Goal: Navigation & Orientation: Understand site structure

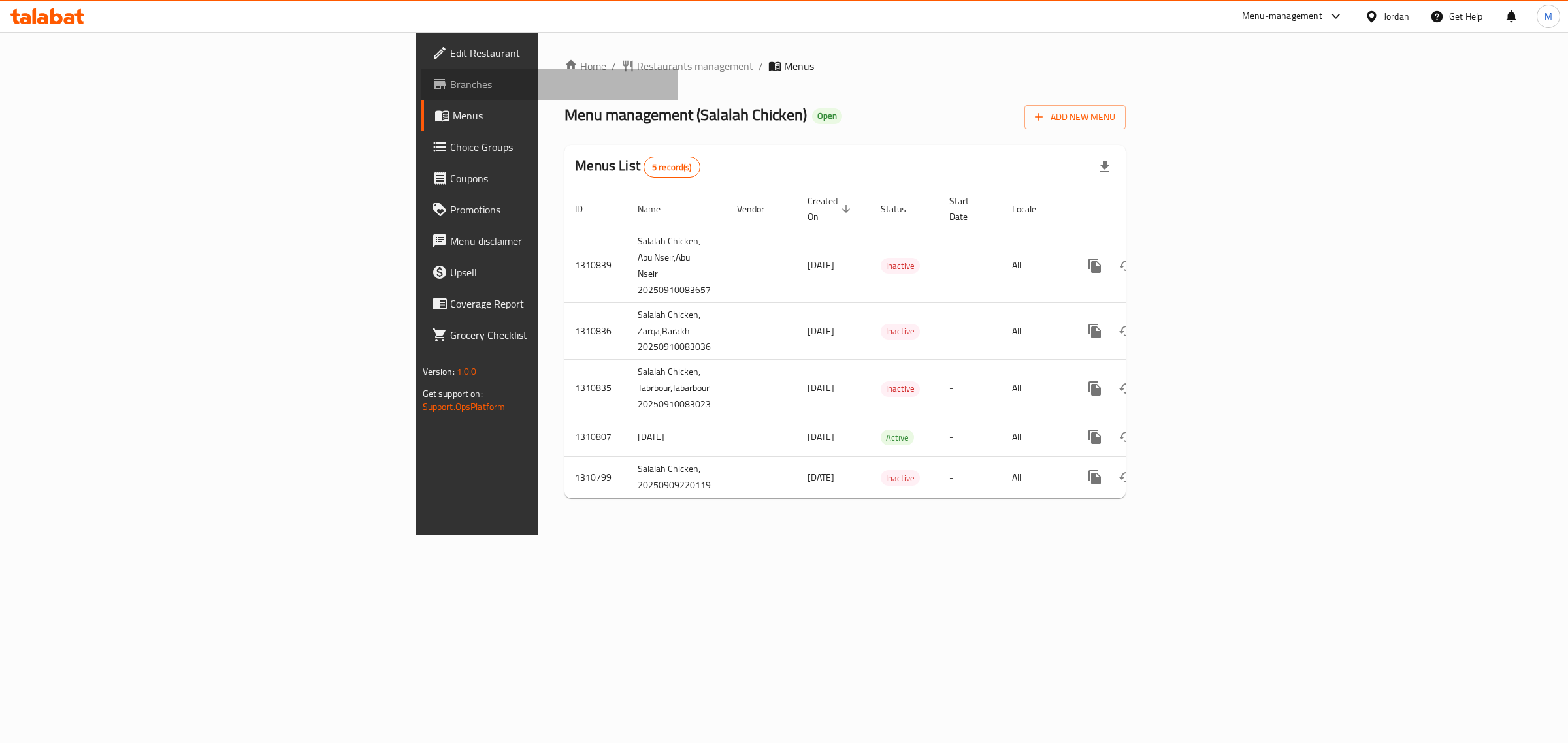
click at [450, 80] on span "Branches" at bounding box center [559, 84] width 218 height 16
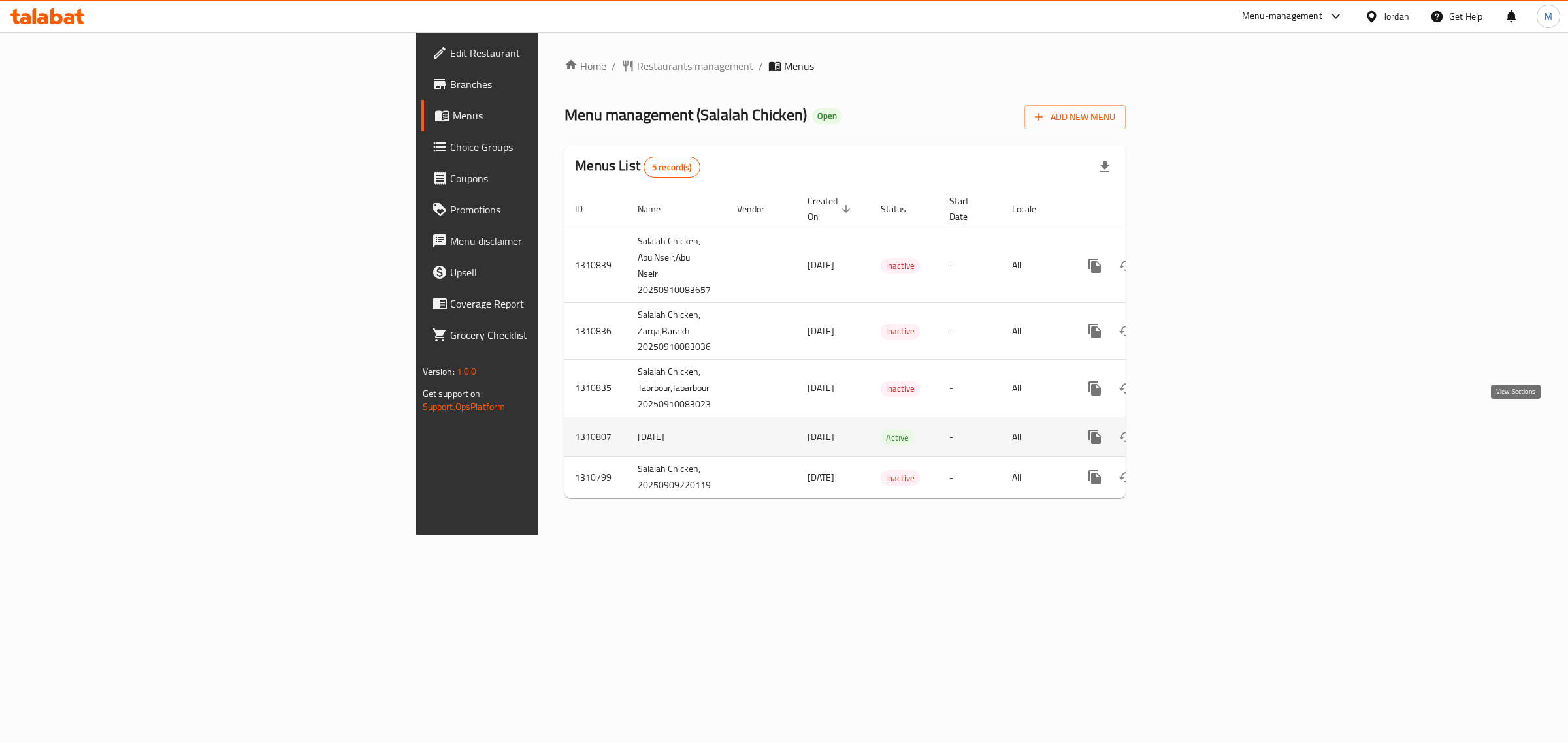
click at [1204, 422] on link "enhanced table" at bounding box center [1188, 437] width 31 height 31
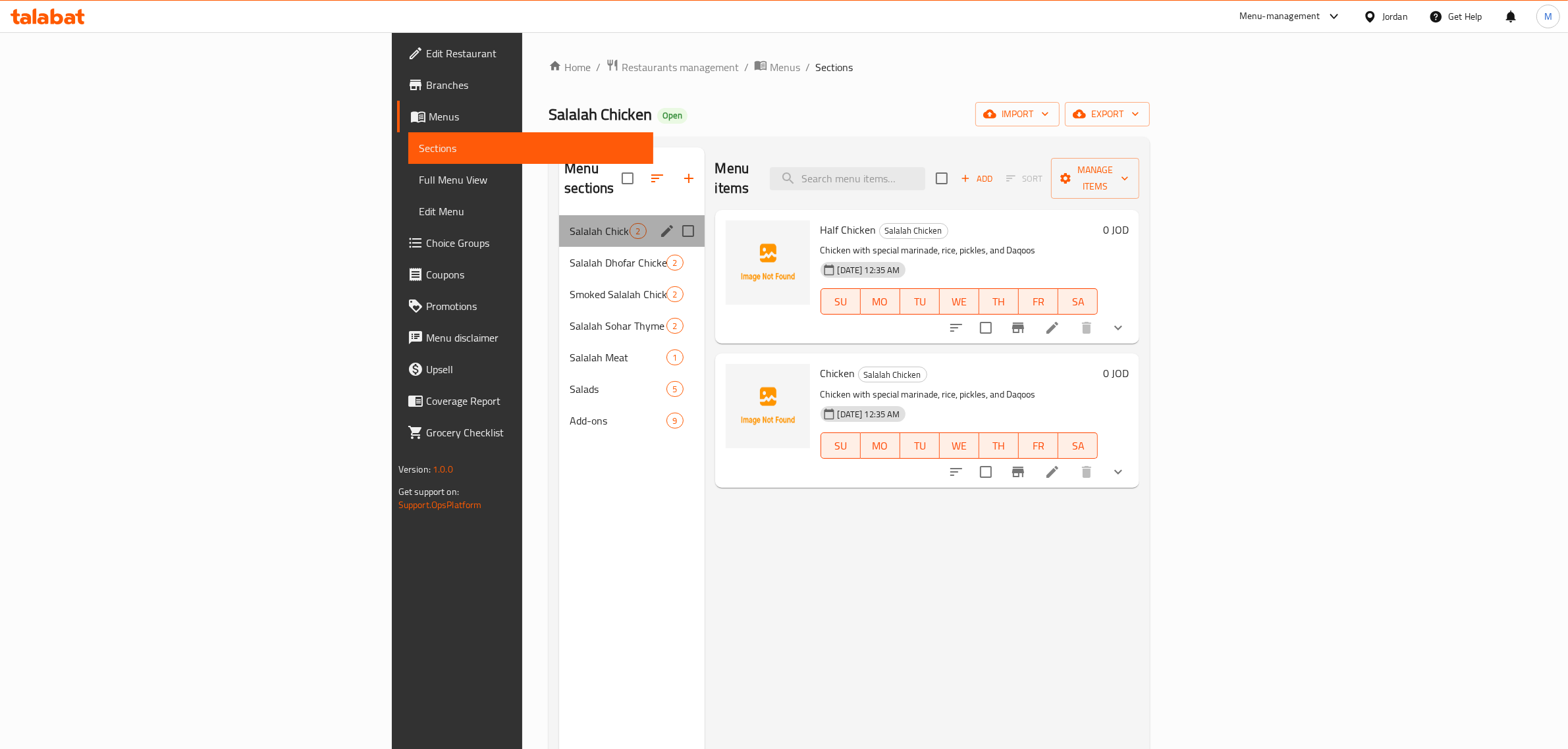
click at [560, 224] on div "Salalah Chicken 2" at bounding box center [632, 230] width 145 height 31
click at [570, 255] on span "Salalah Dhofar Chicken" at bounding box center [599, 263] width 60 height 16
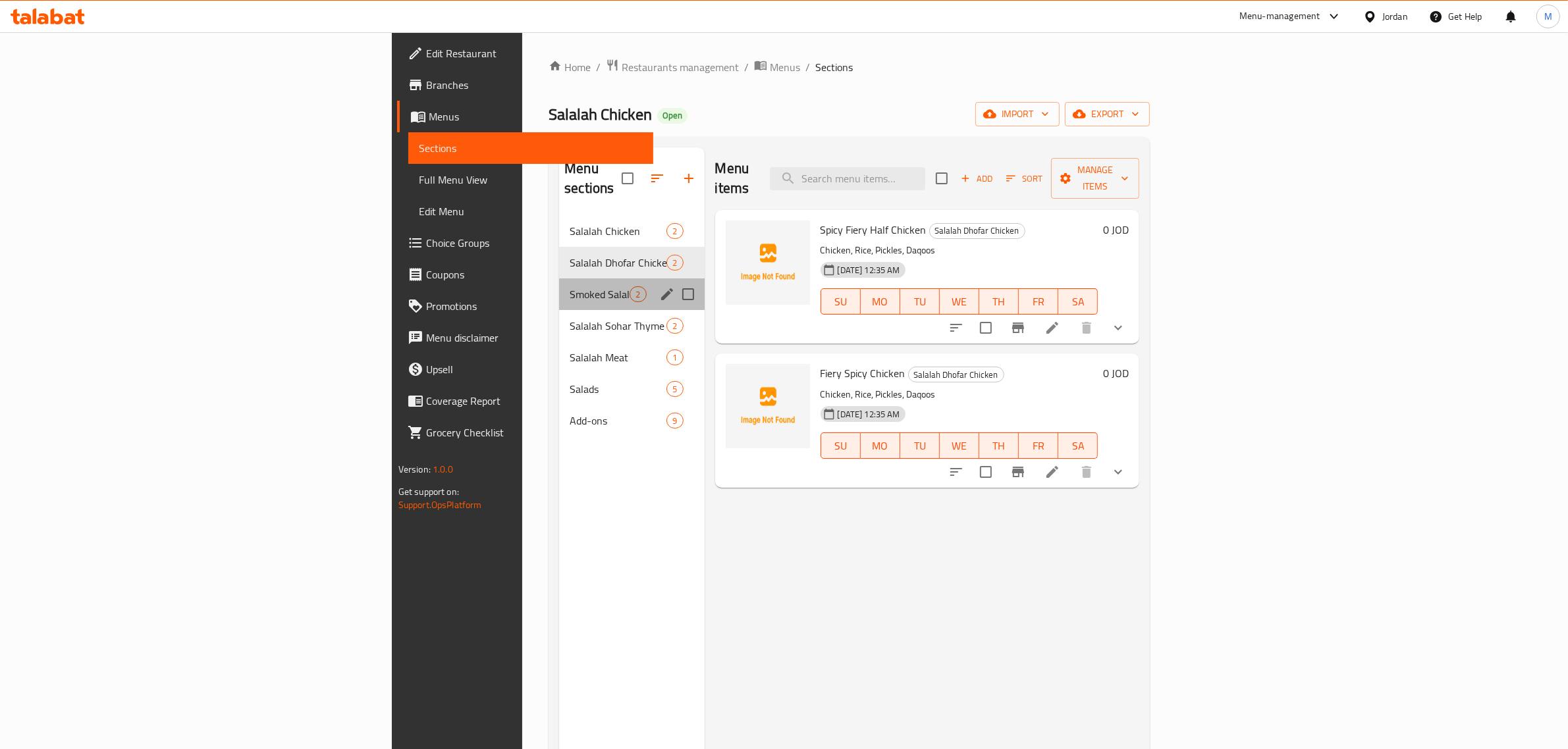
click at [560, 285] on div "Smoked Salalah Chicken 2" at bounding box center [632, 294] width 145 height 31
drag, startPoint x: 436, startPoint y: 355, endPoint x: 433, endPoint y: 372, distance: 17.3
click at [560, 373] on div "Salads 5" at bounding box center [632, 389] width 145 height 31
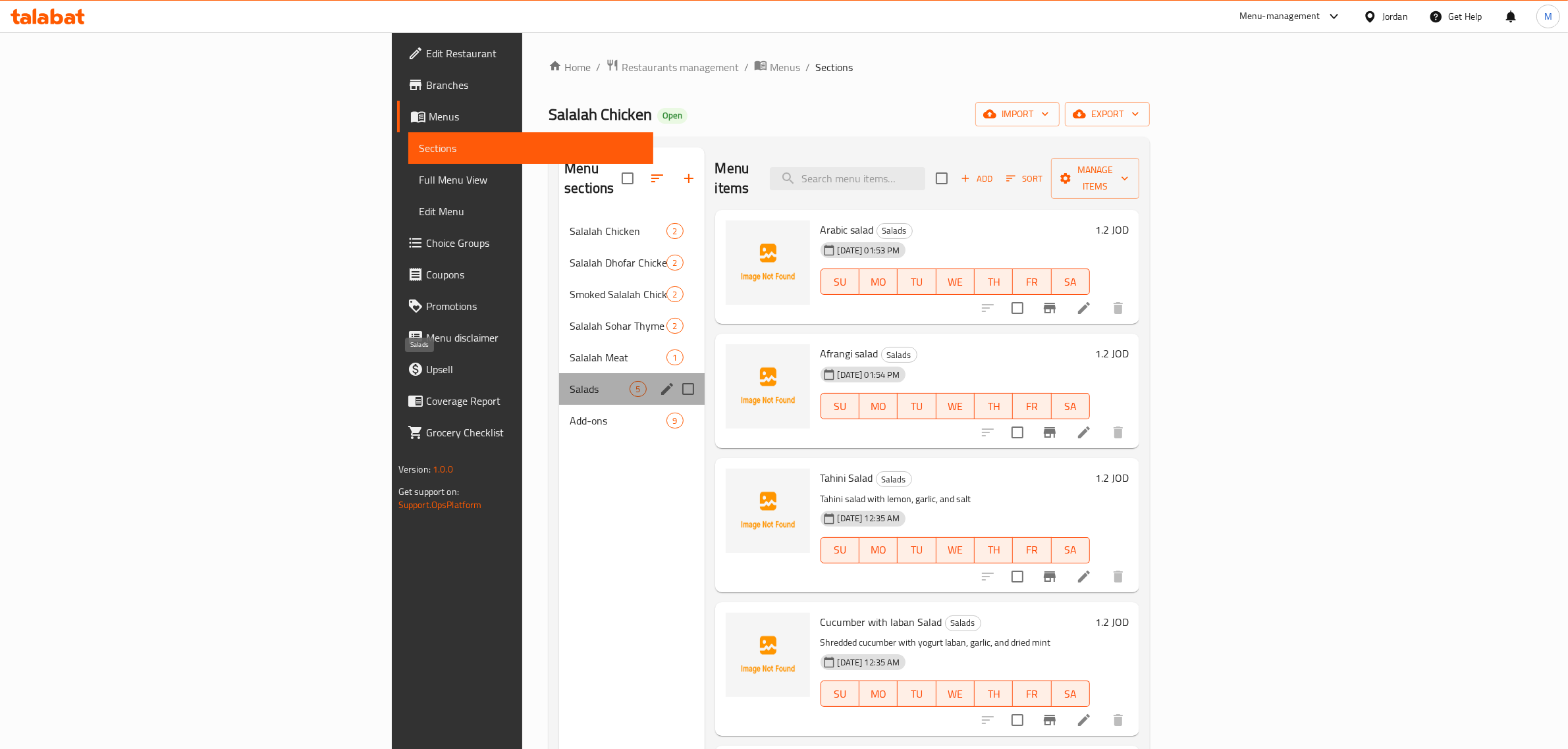
click at [570, 381] on span "Salads" at bounding box center [599, 389] width 60 height 16
click at [560, 384] on div "Salads 5" at bounding box center [632, 389] width 145 height 31
click at [560, 310] on div "Salalah Sohar Thyme Chicken 2" at bounding box center [632, 326] width 145 height 31
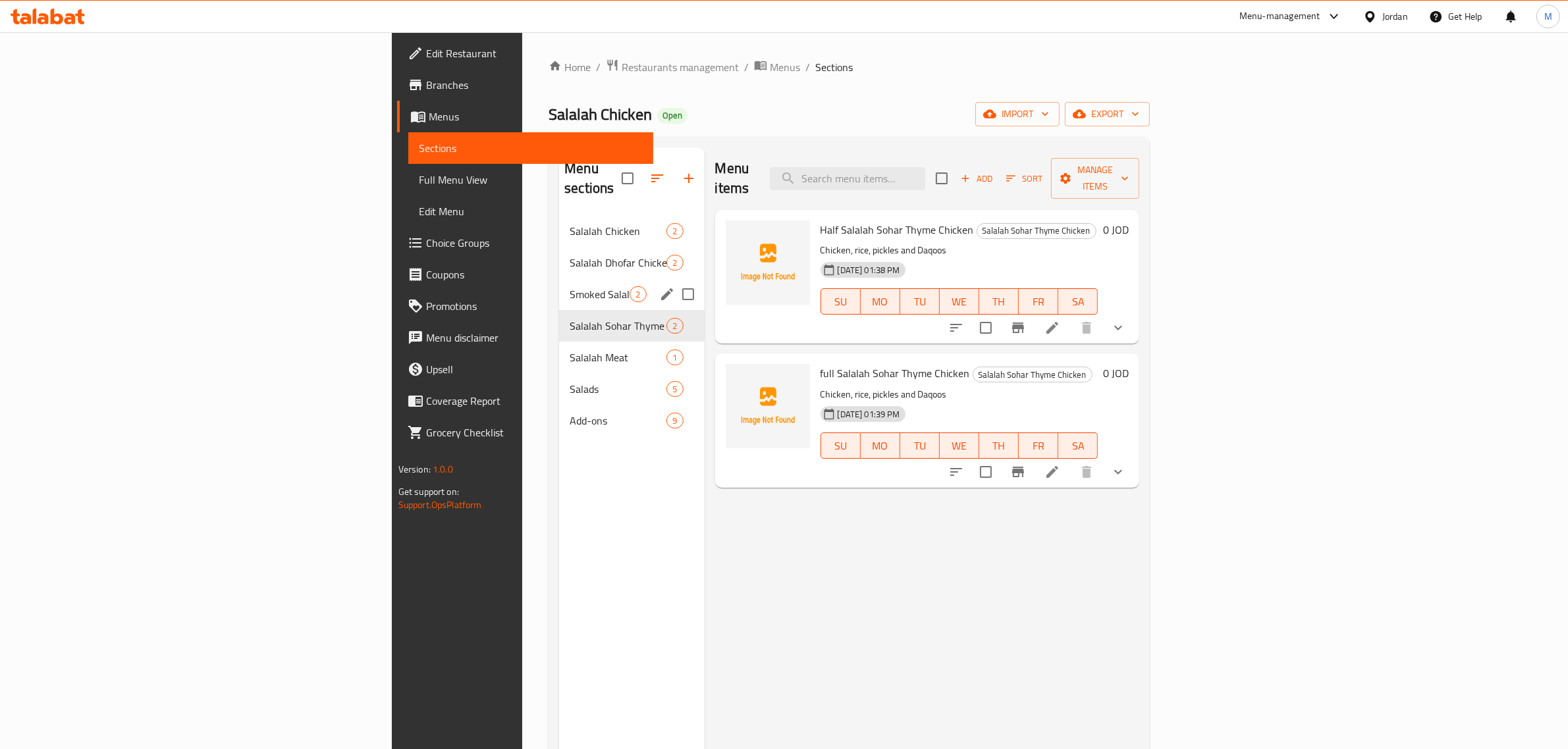
click at [570, 287] on span "Smoked Salalah Chicken" at bounding box center [599, 294] width 60 height 16
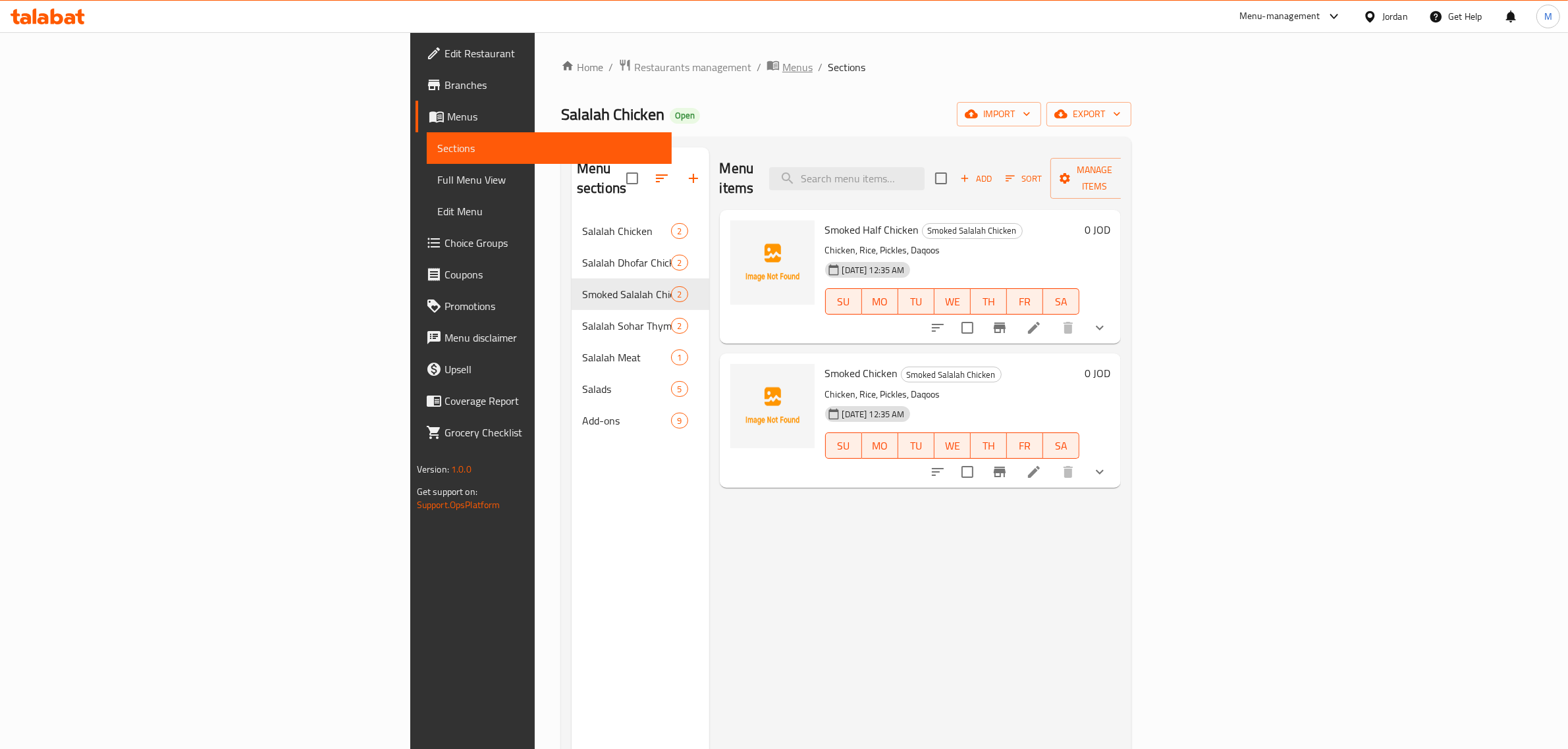
click at [782, 60] on span "Menus" at bounding box center [798, 67] width 31 height 16
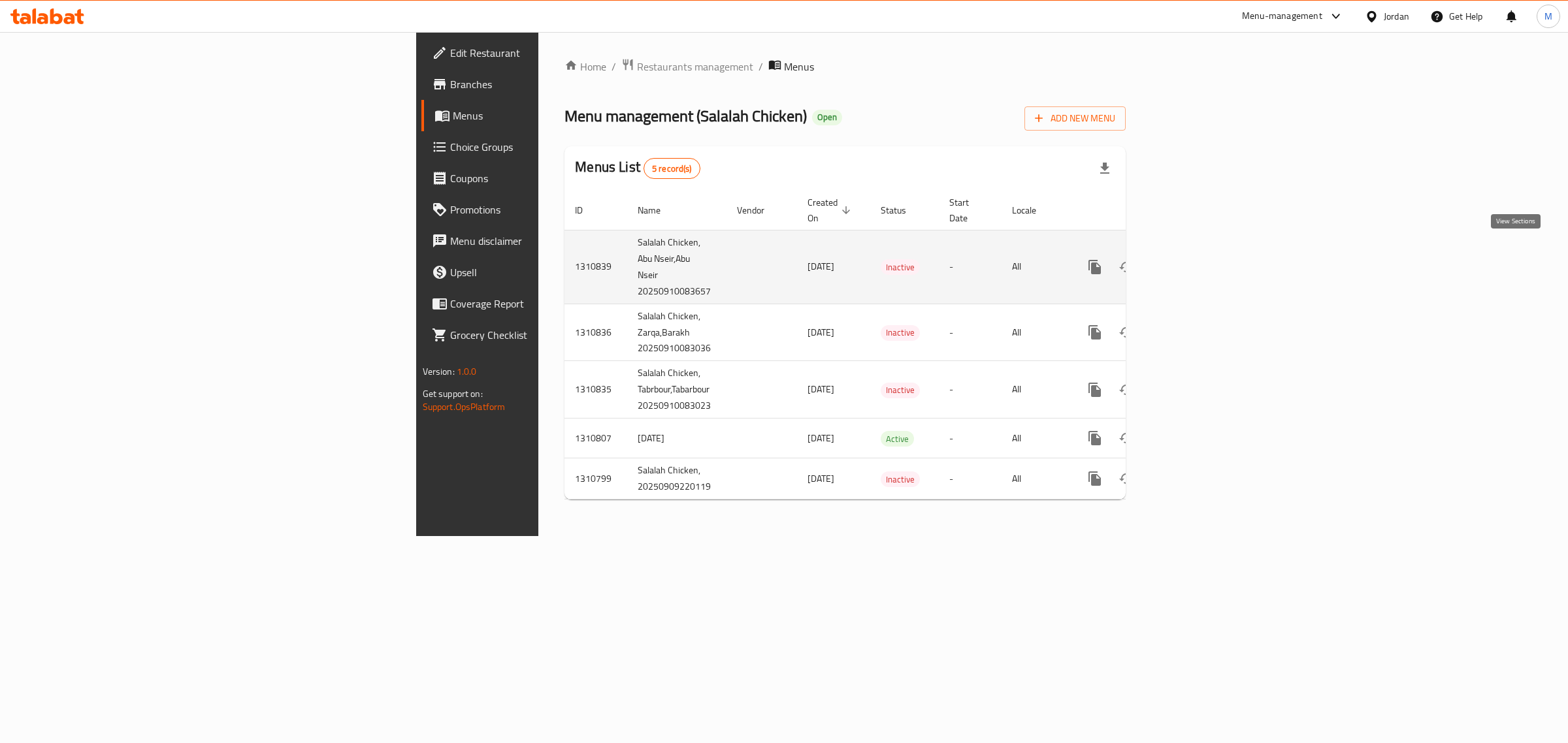
click at [1204, 251] on link "enhanced table" at bounding box center [1188, 267] width 31 height 31
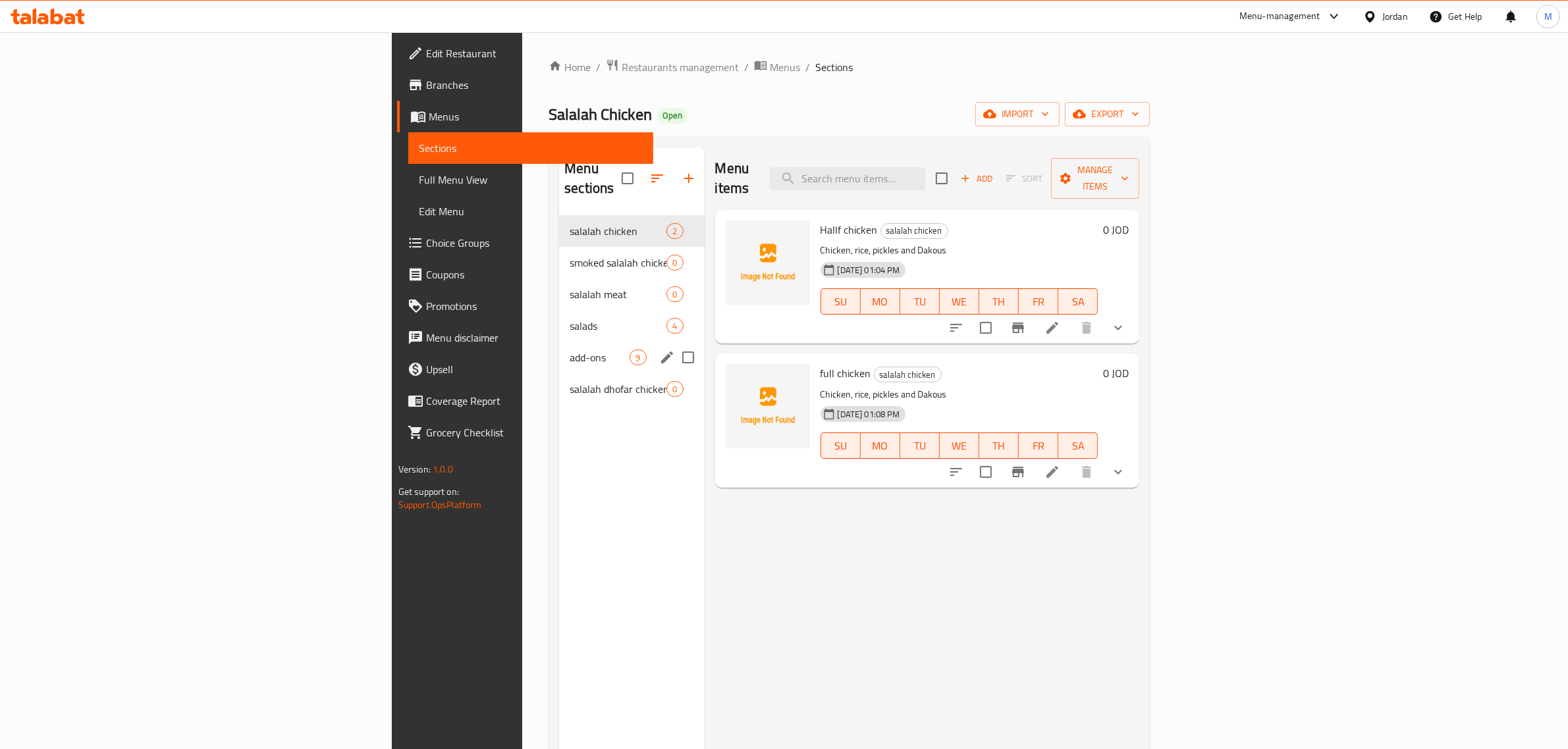
click at [560, 342] on div "add-ons 9" at bounding box center [632, 357] width 145 height 31
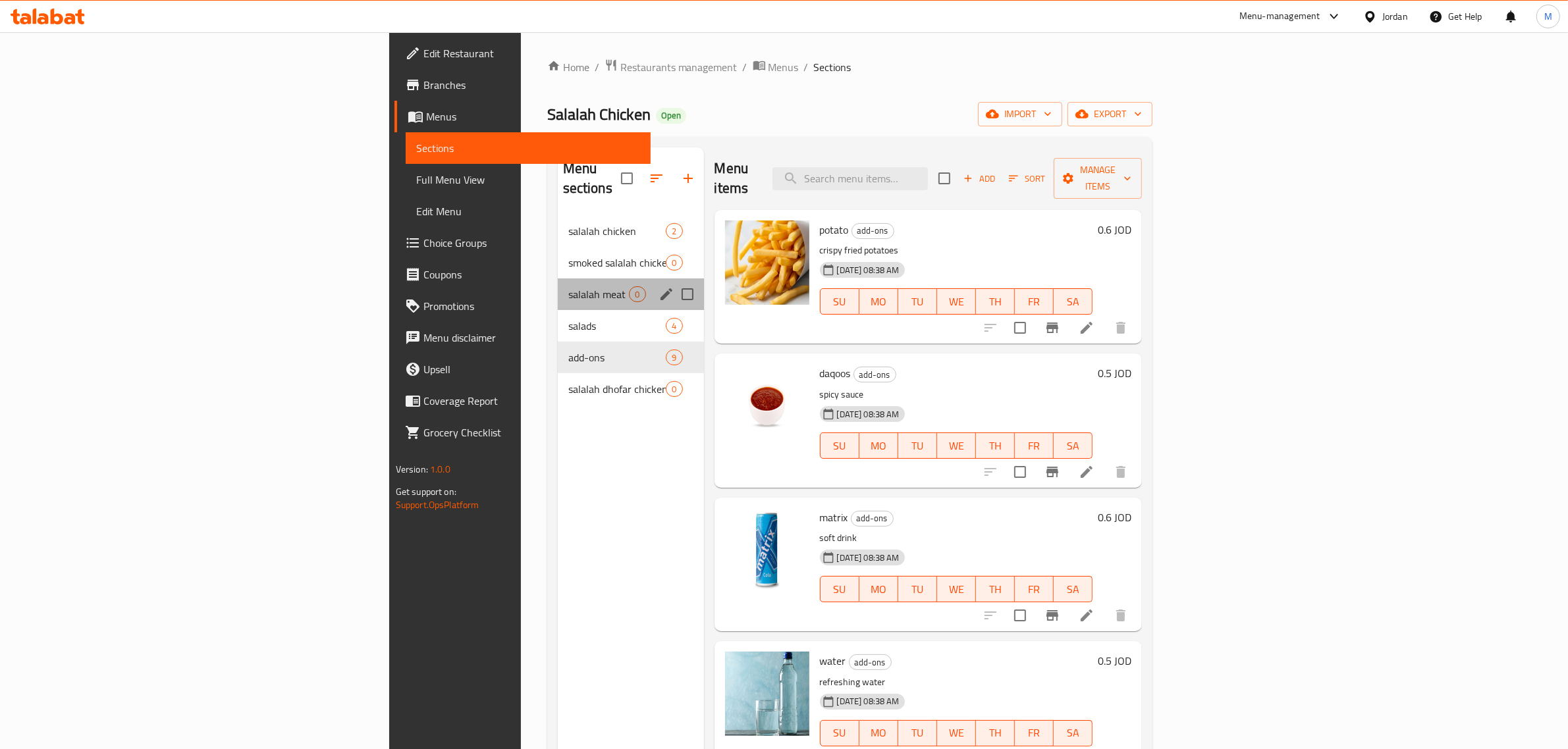
click at [558, 287] on div "salalah meat 0" at bounding box center [631, 294] width 146 height 31
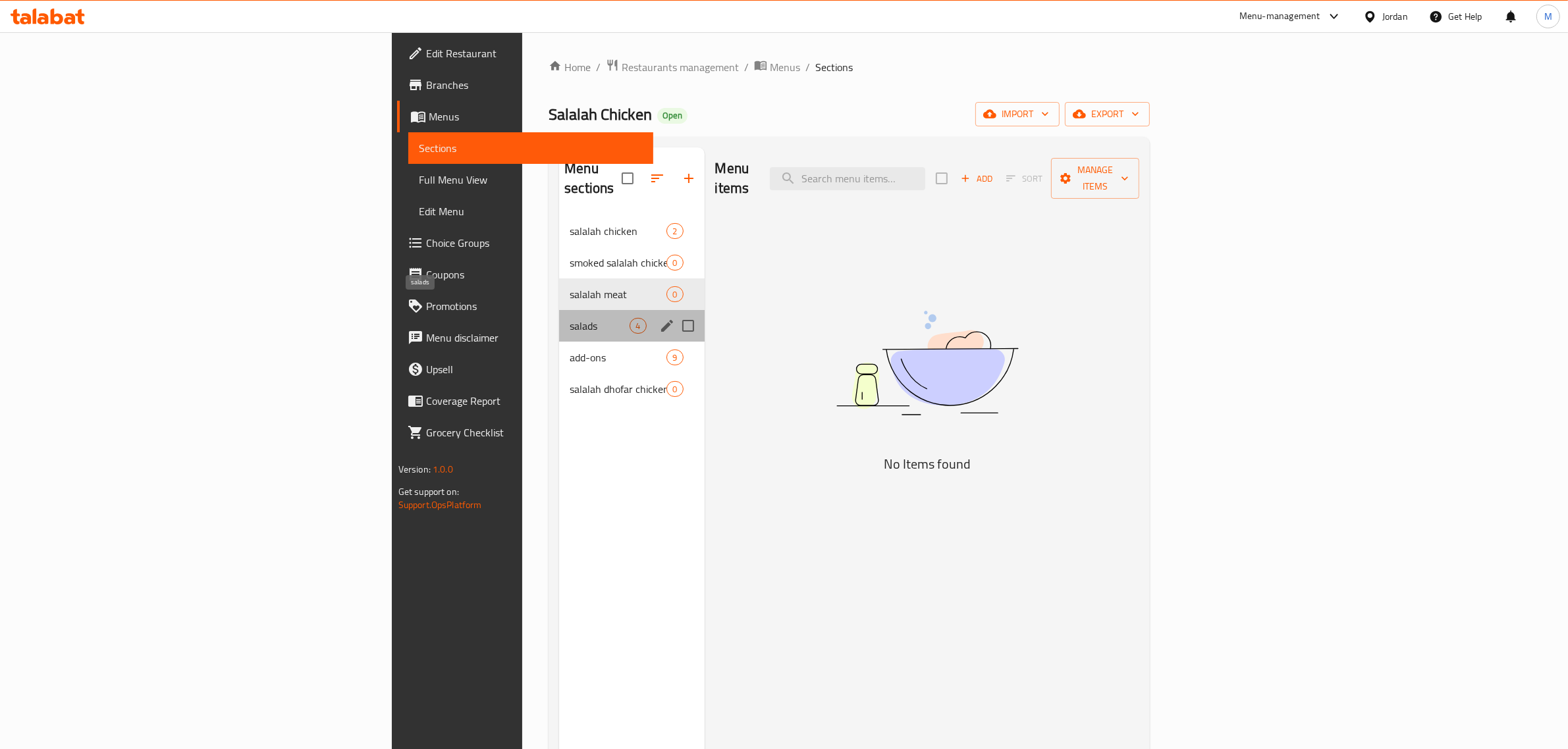
click at [570, 318] on span "salads" at bounding box center [599, 326] width 60 height 16
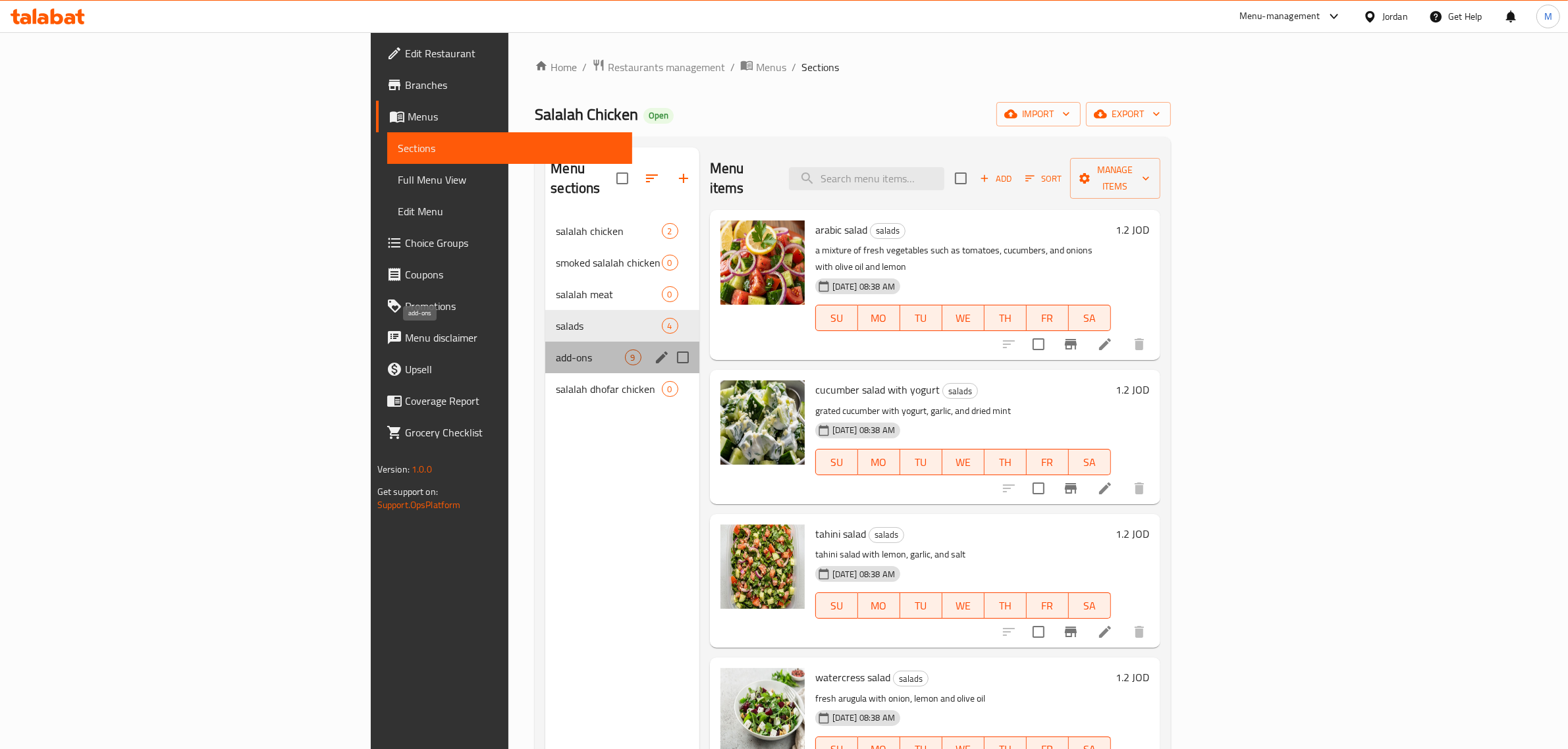
click at [556, 349] on span "add-ons" at bounding box center [590, 357] width 69 height 16
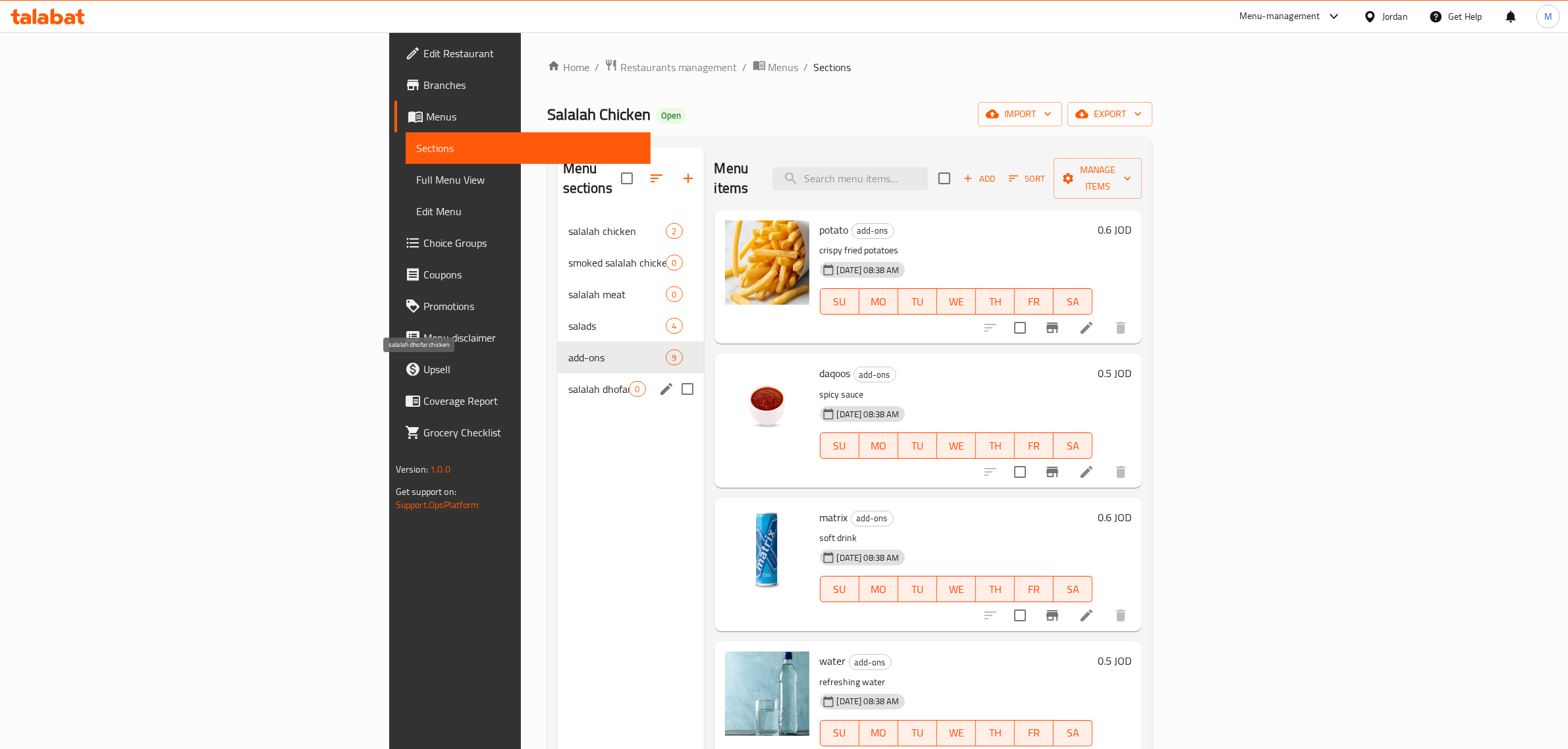
click at [568, 381] on span "salalah dhofar chicken" at bounding box center [599, 389] width 61 height 16
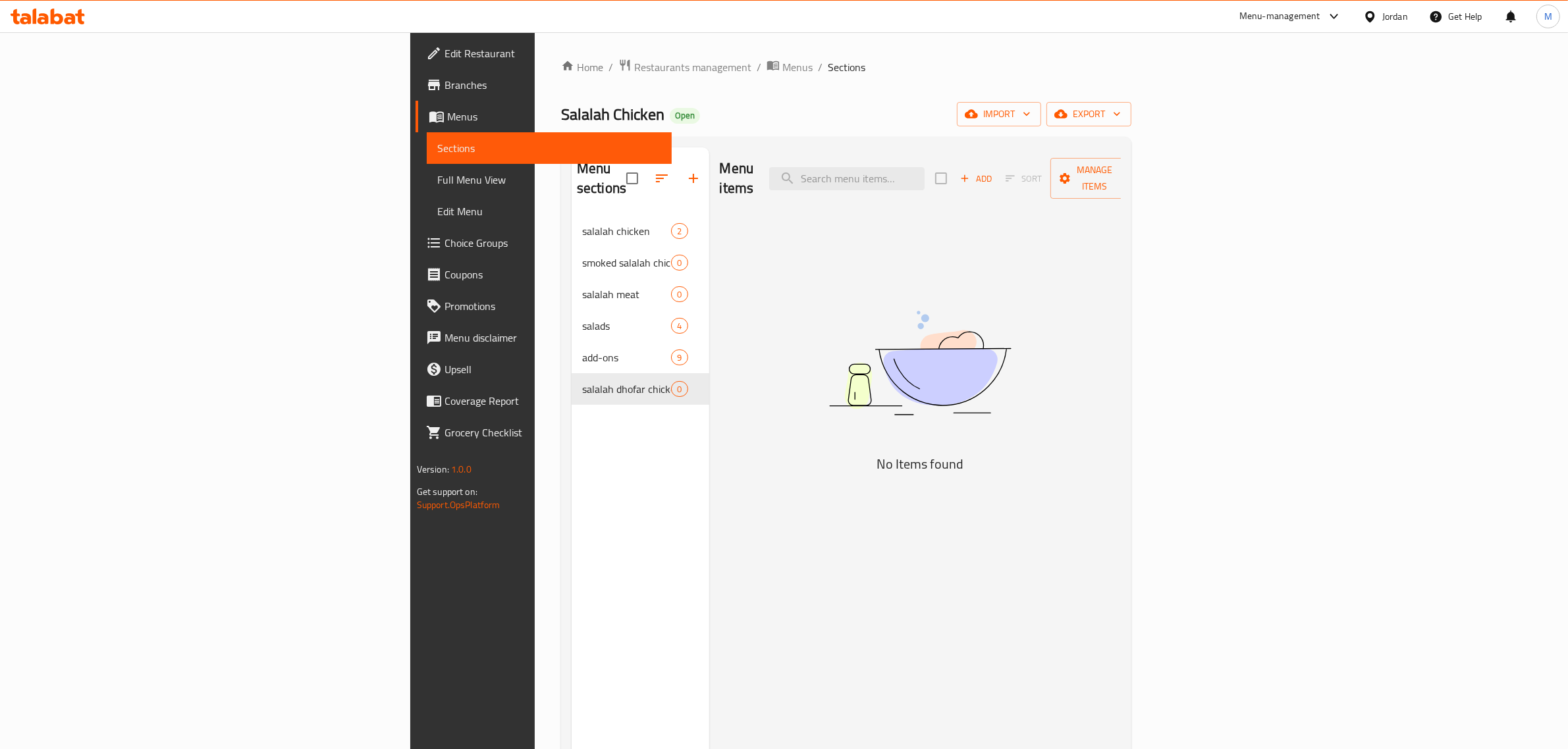
click at [571, 394] on div "Menu sections salalah chicken 2 smoked salalah chicken 0 salalah meat 0 salads …" at bounding box center [640, 521] width 138 height 749
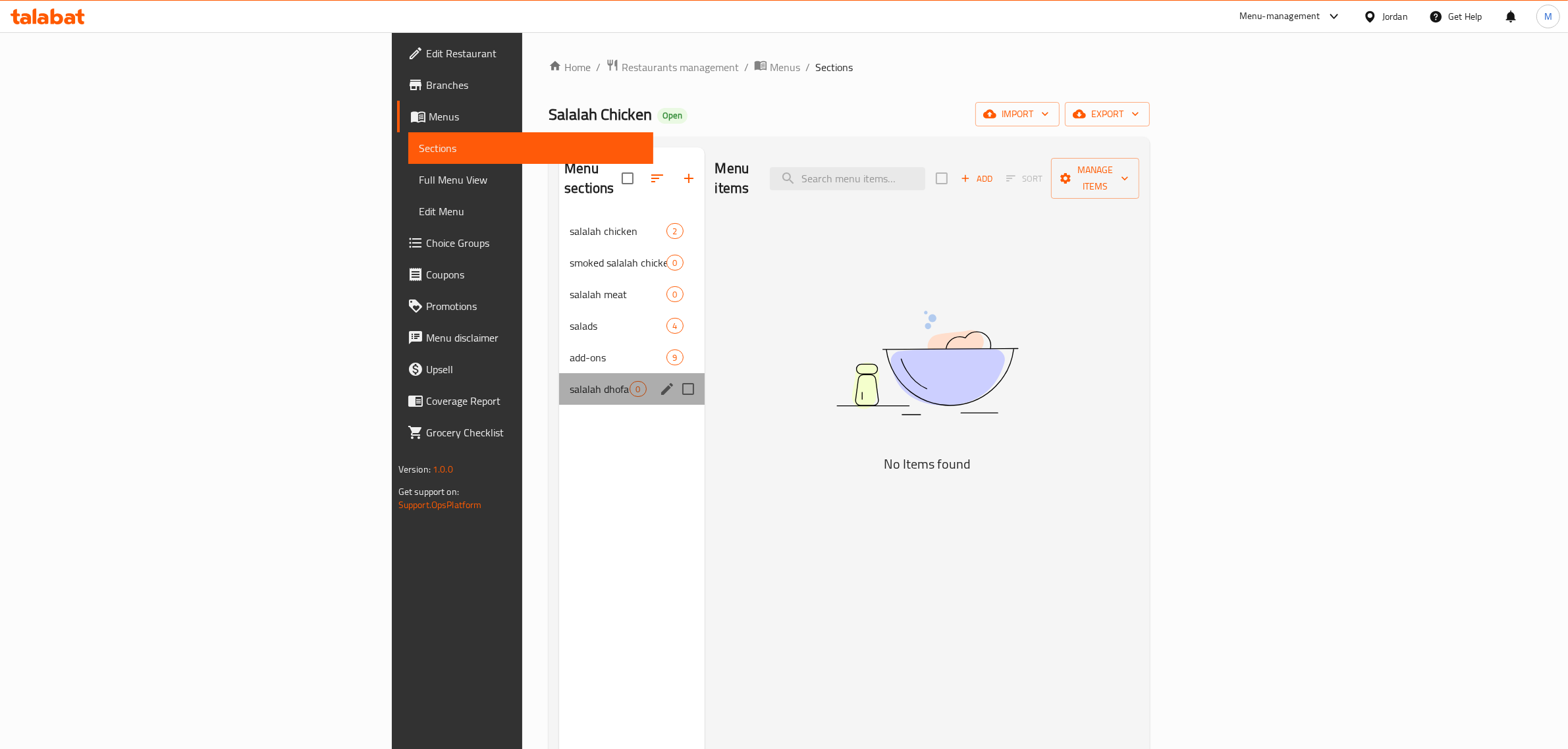
click at [560, 373] on div "salalah dhofar chicken 0" at bounding box center [632, 389] width 145 height 31
drag, startPoint x: 504, startPoint y: 332, endPoint x: 505, endPoint y: 310, distance: 22.0
click at [570, 349] on span "add-ons" at bounding box center [599, 357] width 60 height 16
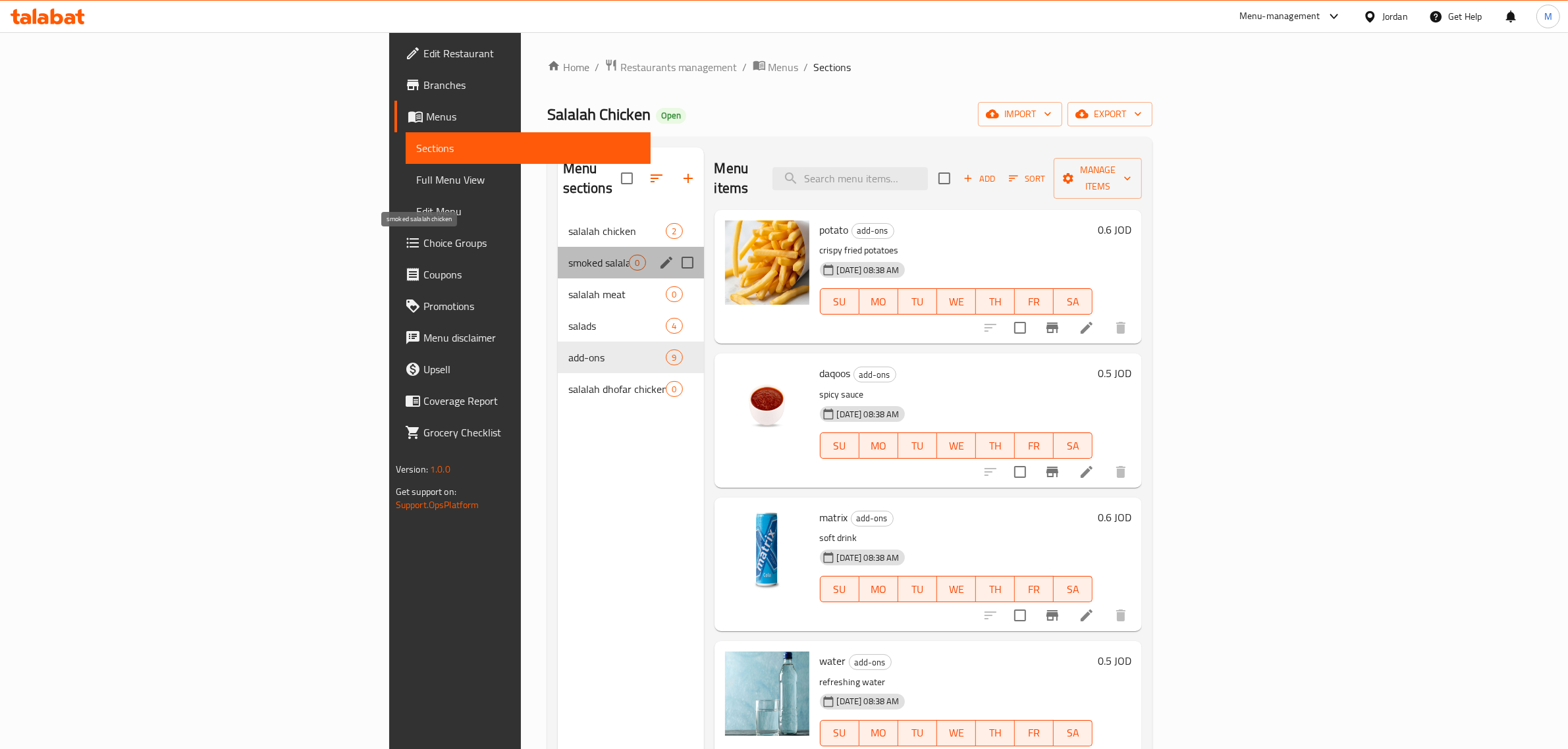
click at [568, 255] on span "smoked salalah chicken" at bounding box center [599, 263] width 61 height 16
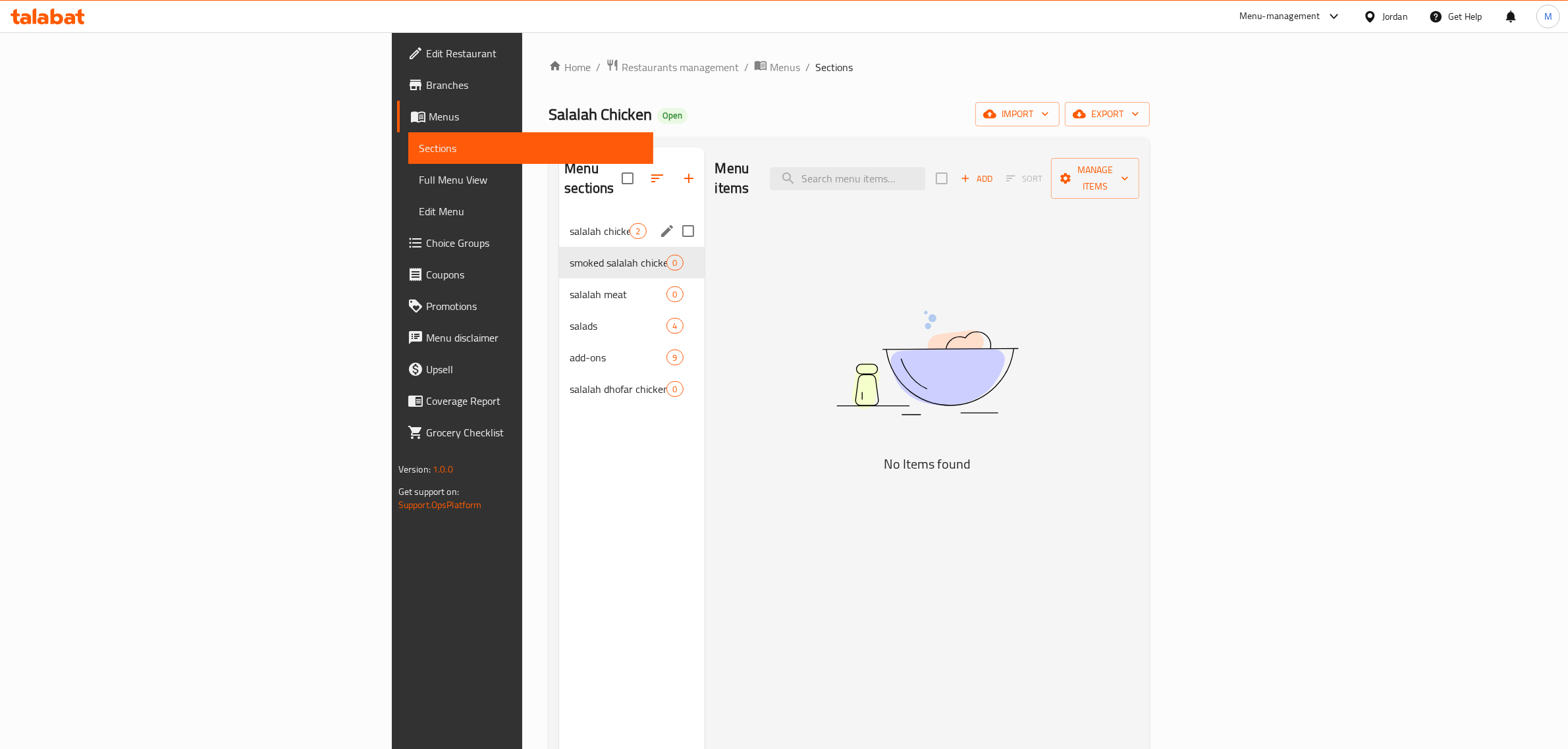
click at [560, 219] on div "salalah chicken 2" at bounding box center [632, 230] width 145 height 31
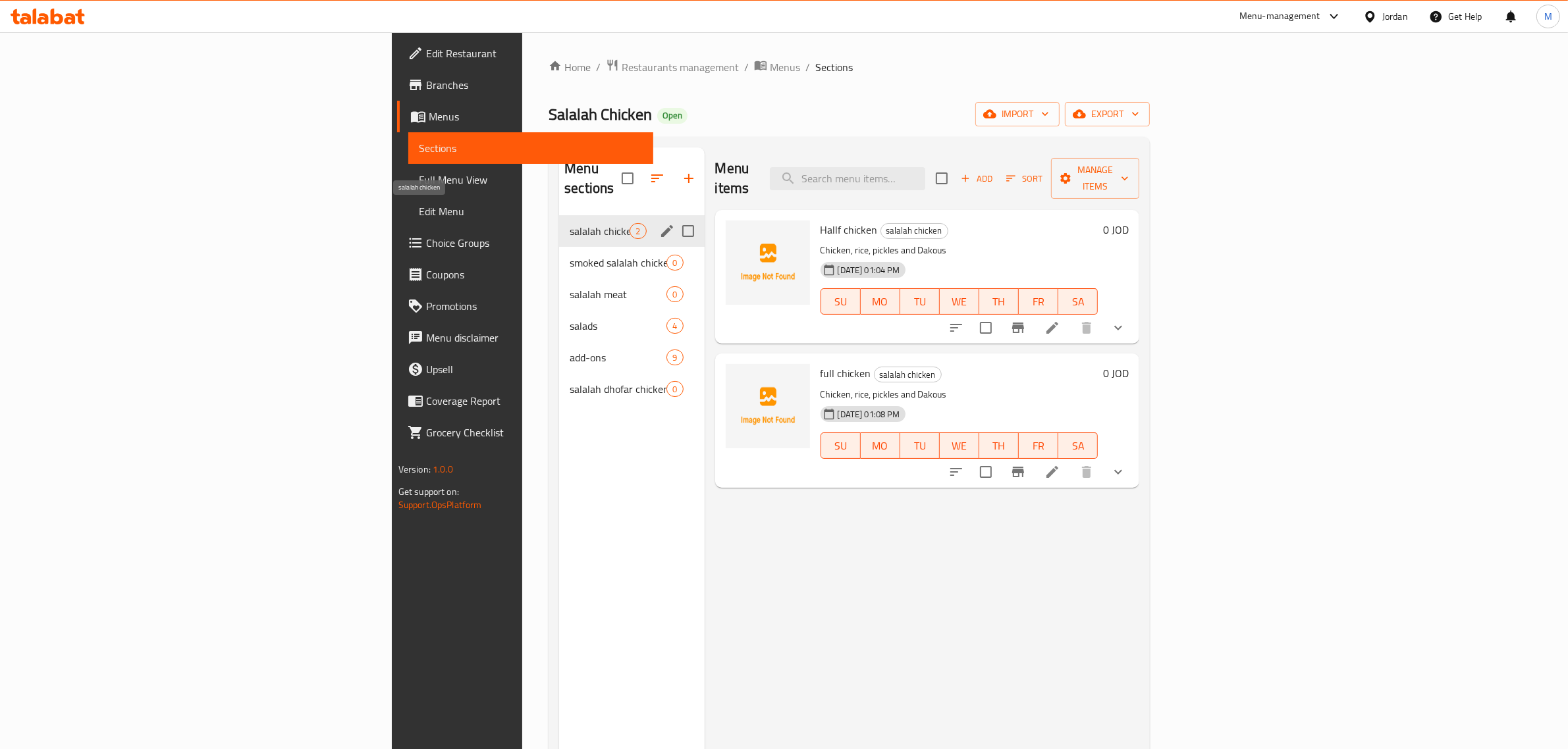
click at [560, 215] on div "salalah chicken 2" at bounding box center [632, 230] width 145 height 31
click at [570, 255] on span "smoked salalah chicken" at bounding box center [618, 263] width 97 height 16
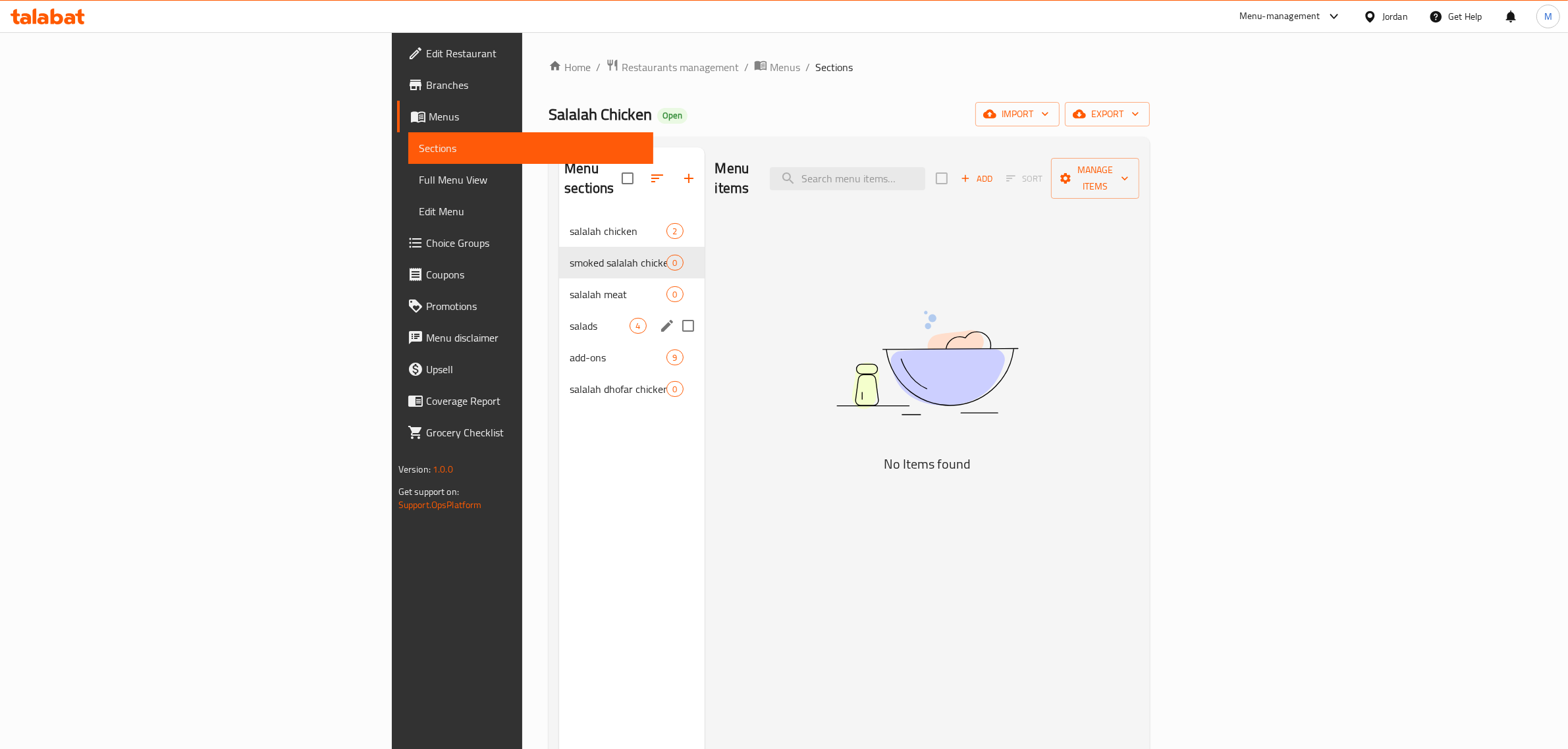
click at [570, 318] on span "salads" at bounding box center [599, 326] width 60 height 16
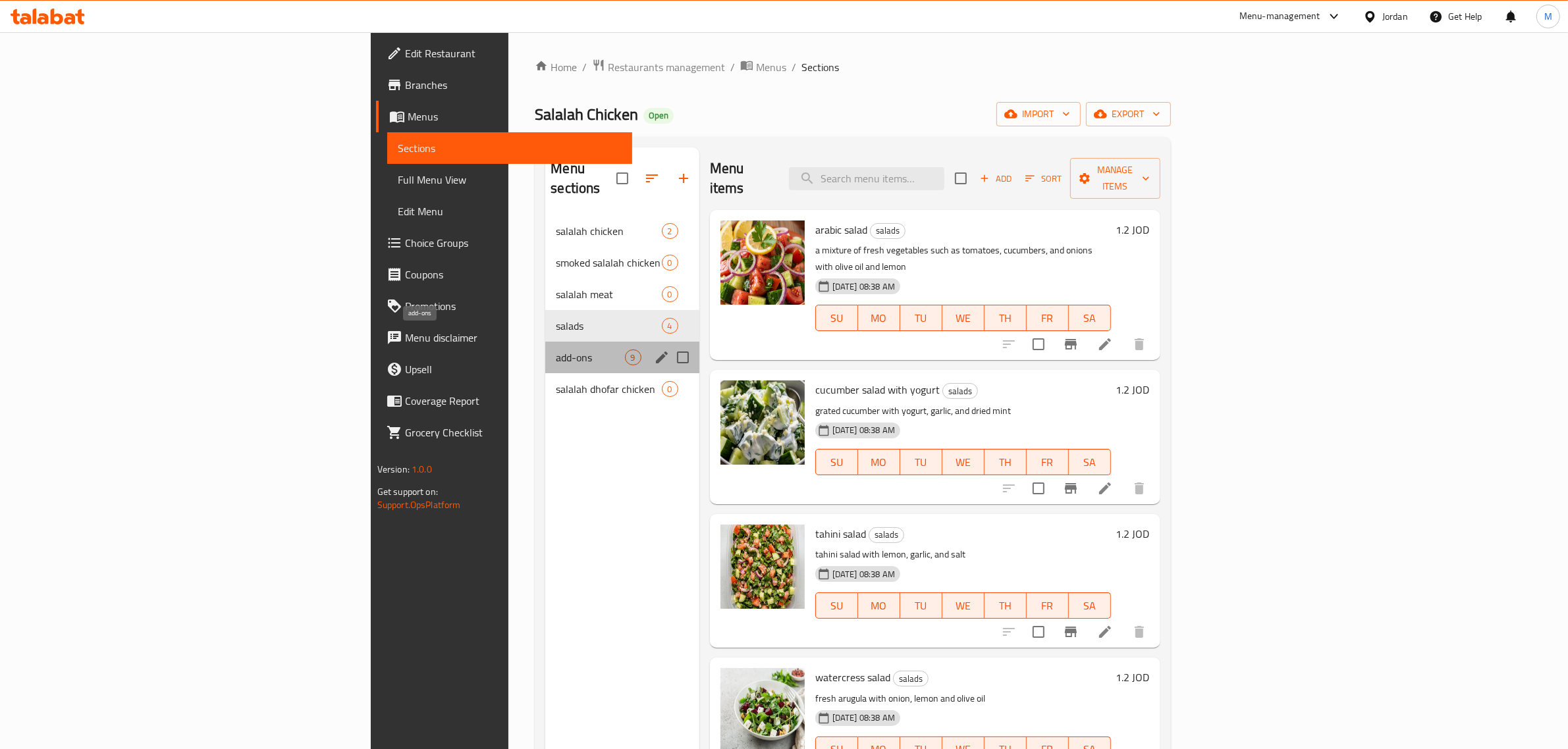
click at [556, 349] on span "add-ons" at bounding box center [590, 357] width 69 height 16
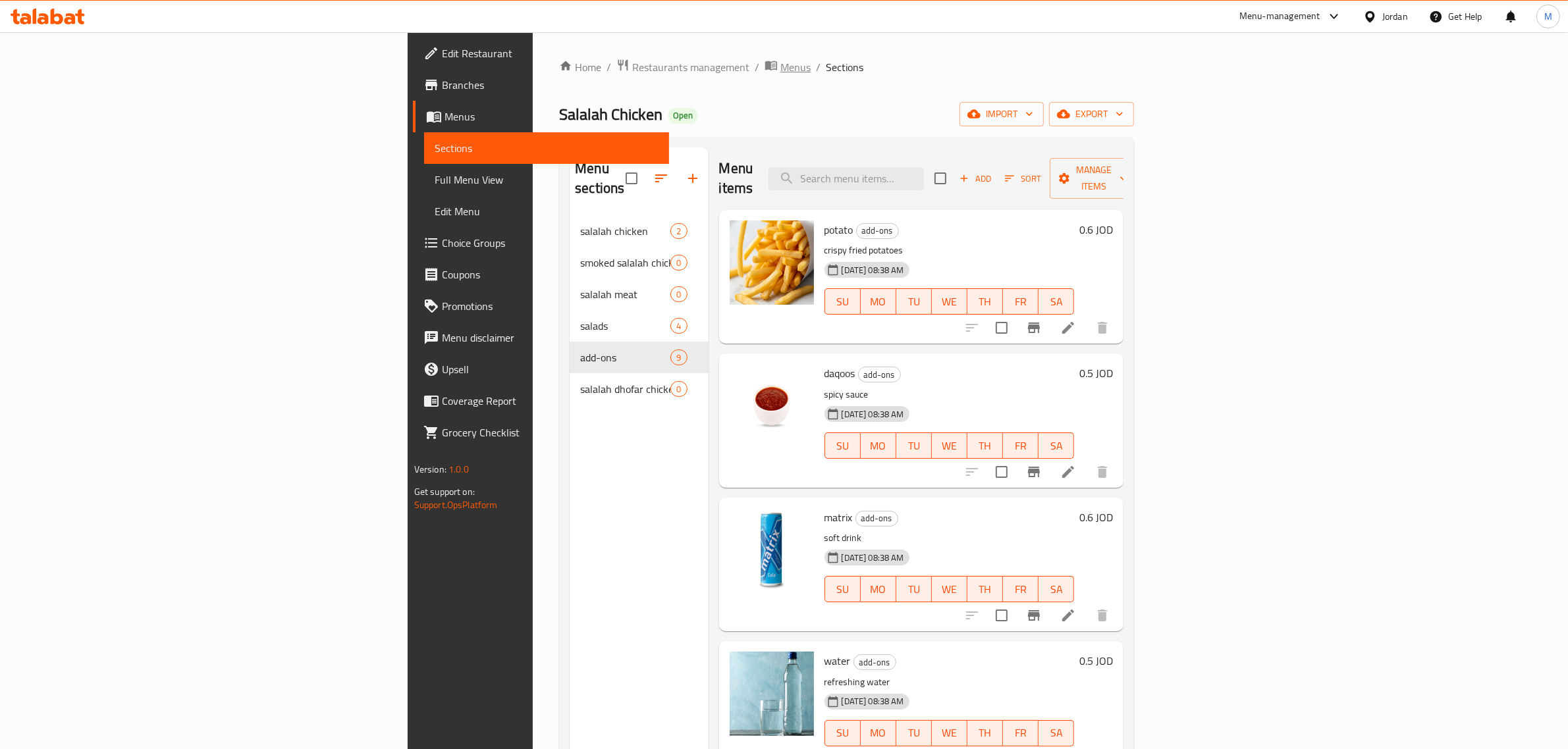
click at [781, 61] on span "Menus" at bounding box center [796, 67] width 31 height 16
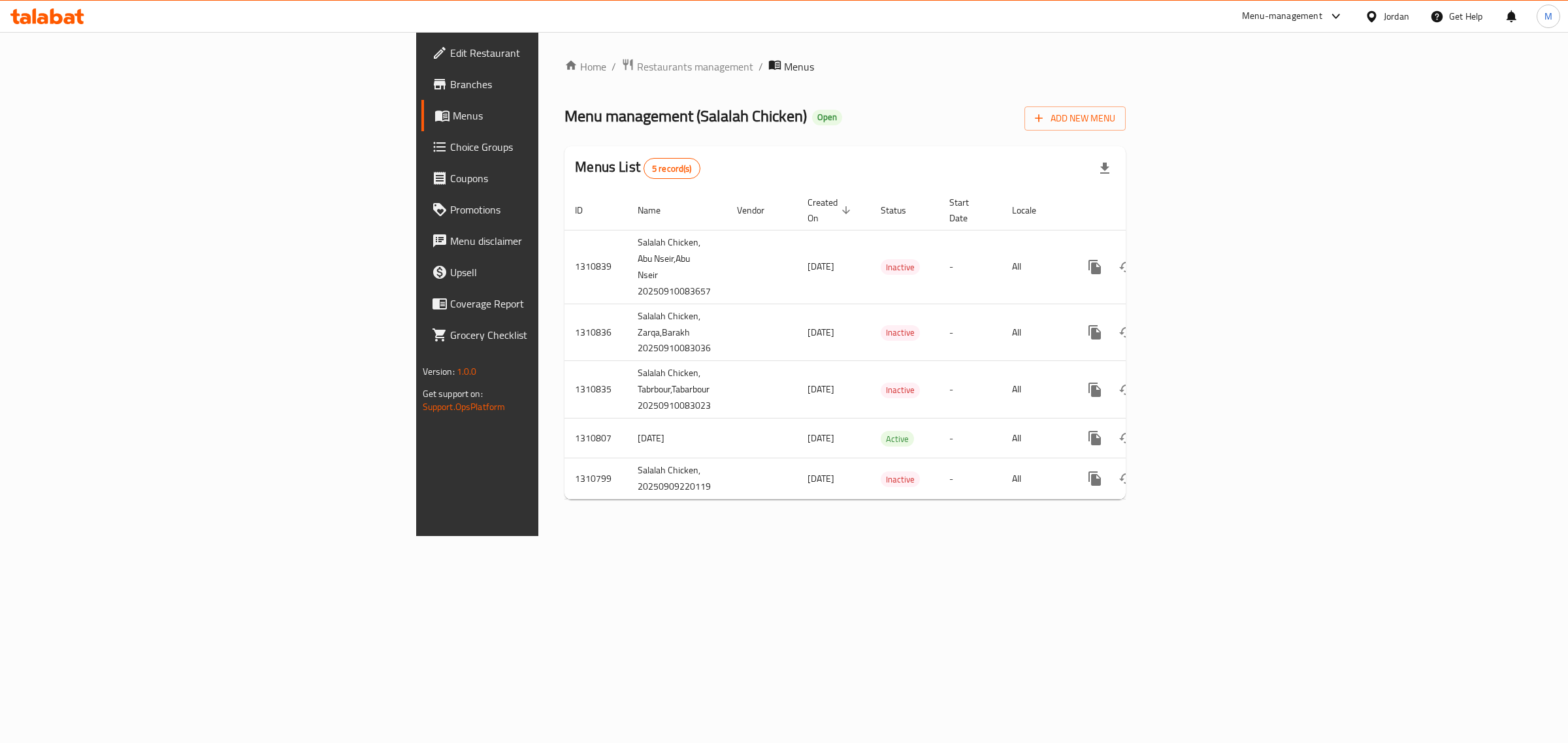
click at [450, 82] on span "Branches" at bounding box center [559, 84] width 218 height 16
